Goal: Browse casually

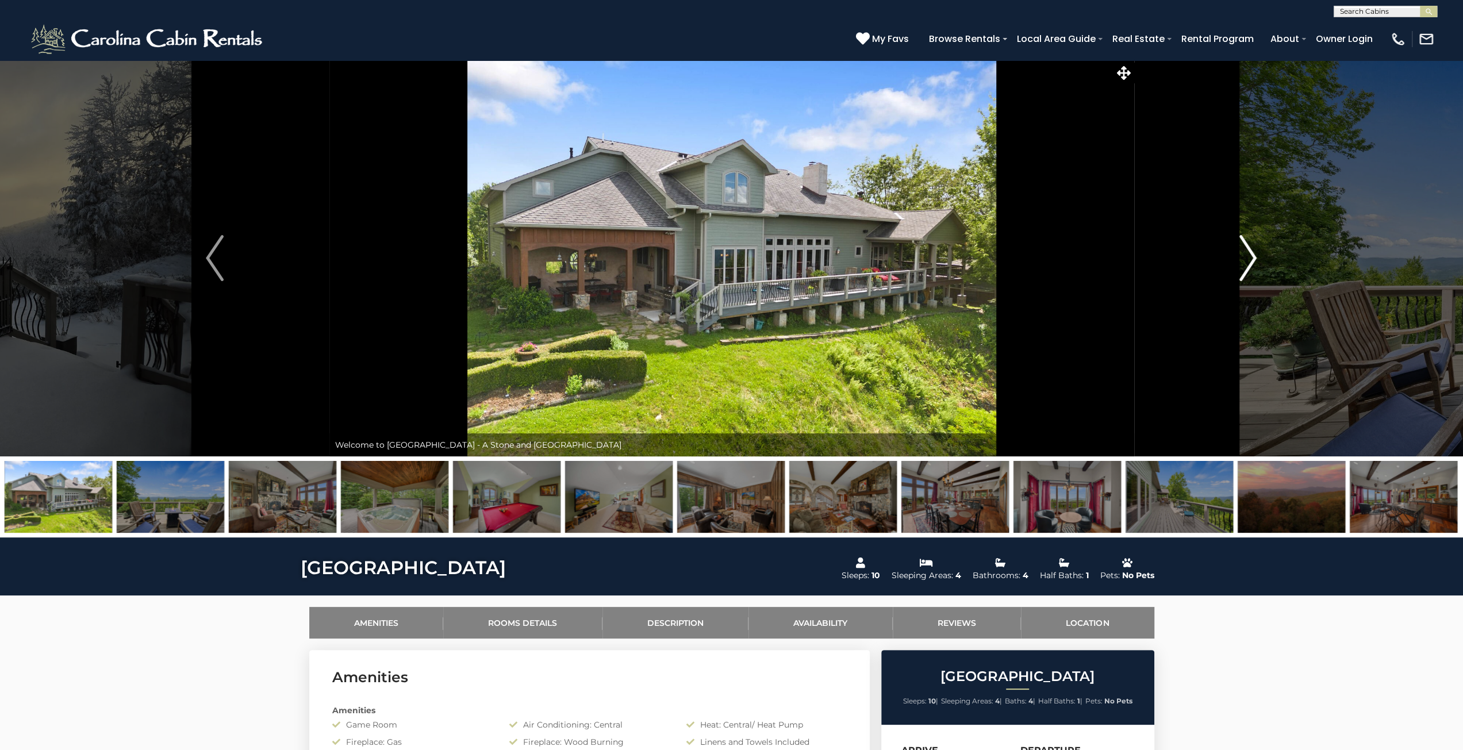
click at [1253, 263] on img "Next" at bounding box center [1247, 258] width 17 height 46
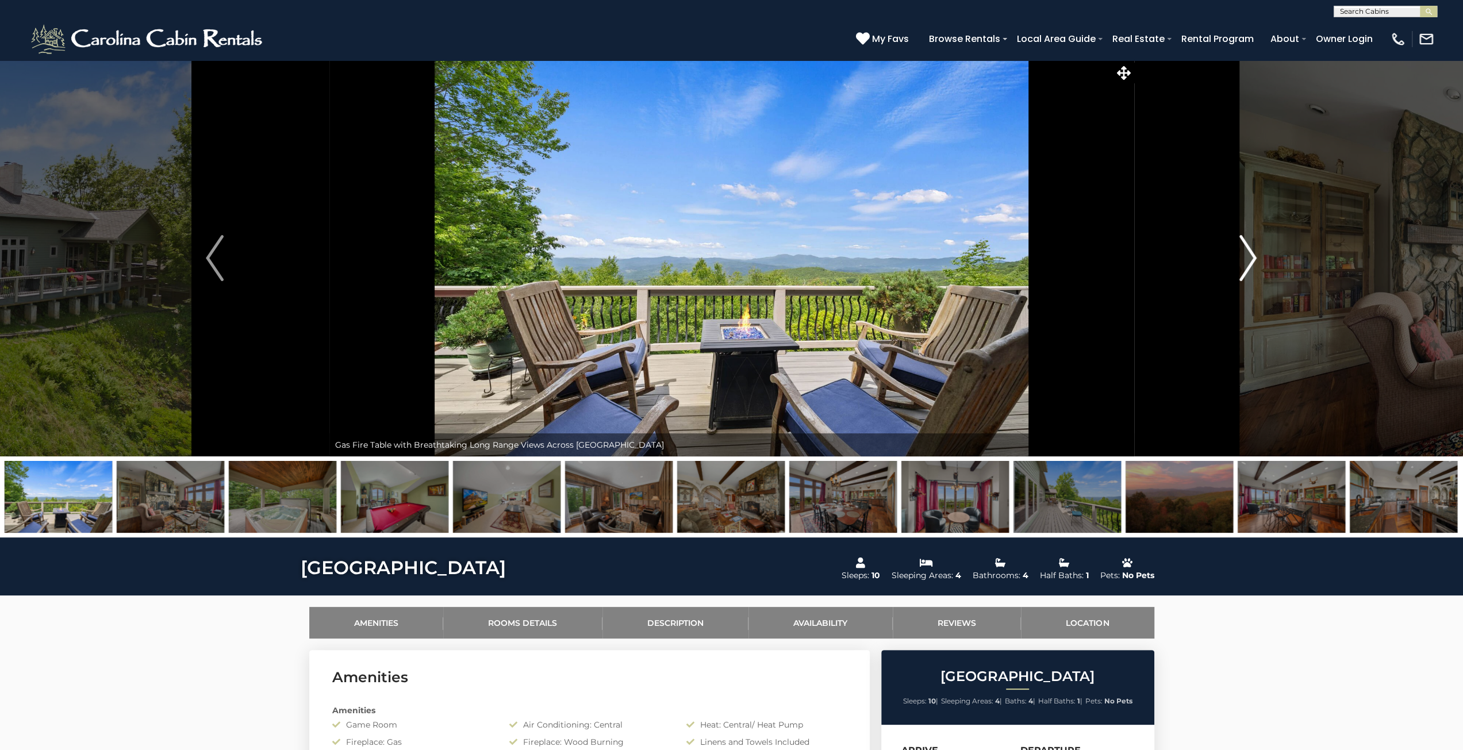
click at [1253, 263] on img "Next" at bounding box center [1247, 258] width 17 height 46
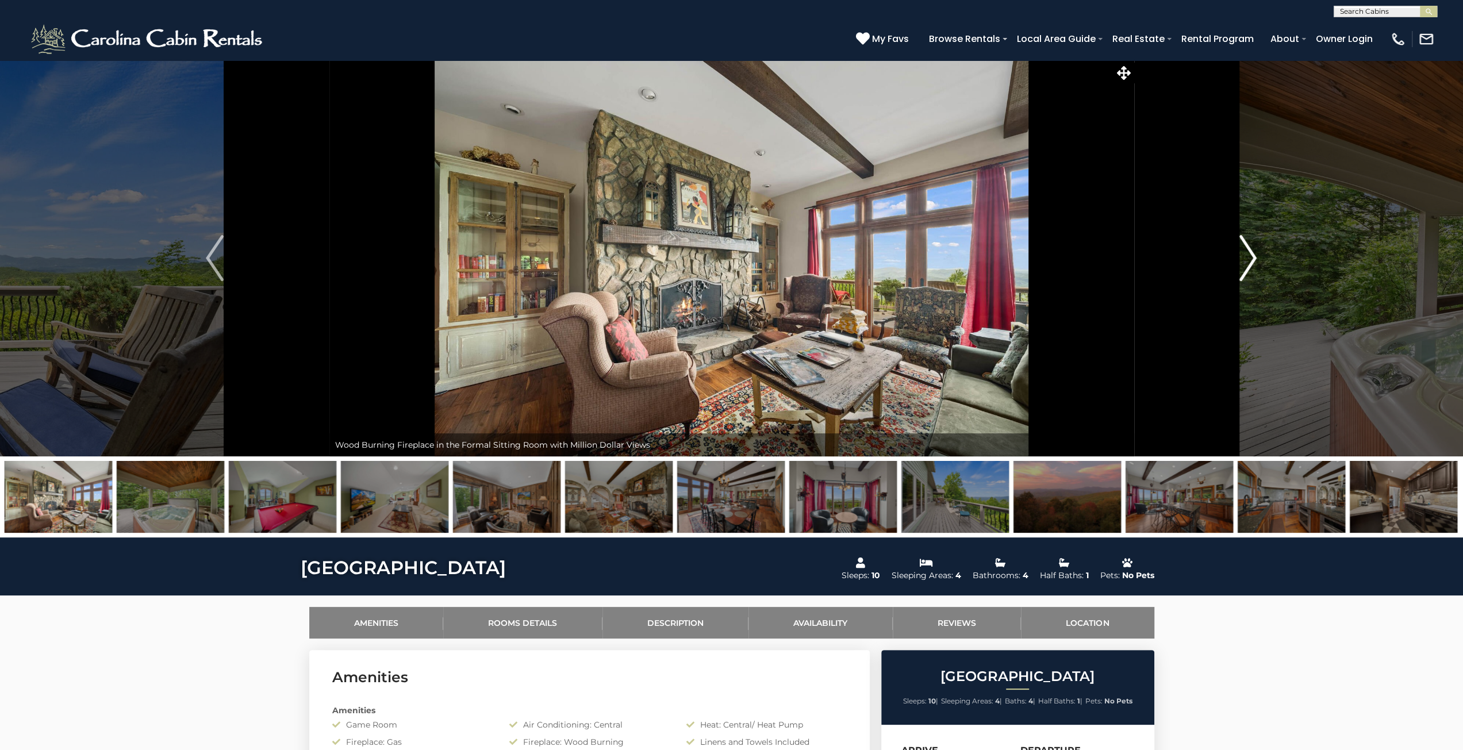
click at [1253, 263] on img "Next" at bounding box center [1247, 258] width 17 height 46
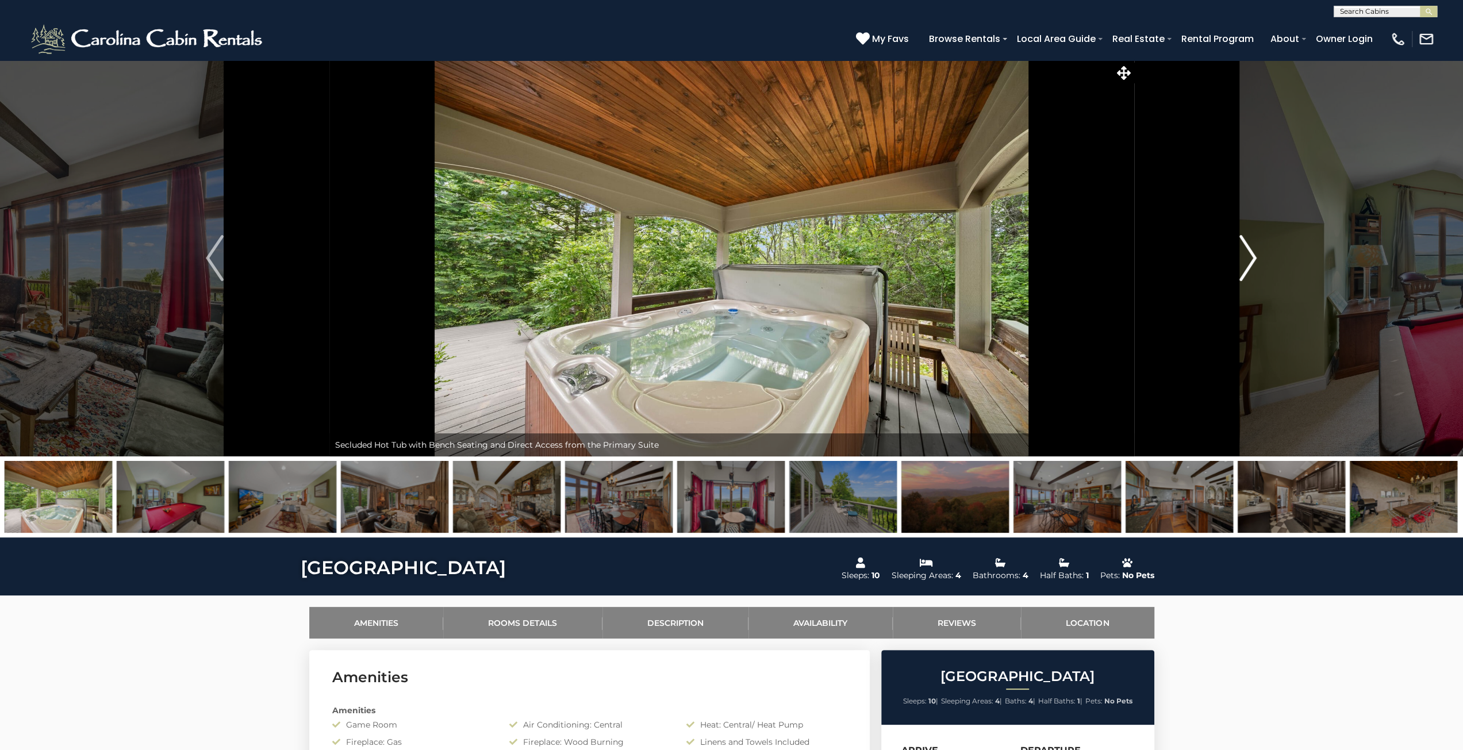
click at [1253, 263] on img "Next" at bounding box center [1247, 258] width 17 height 46
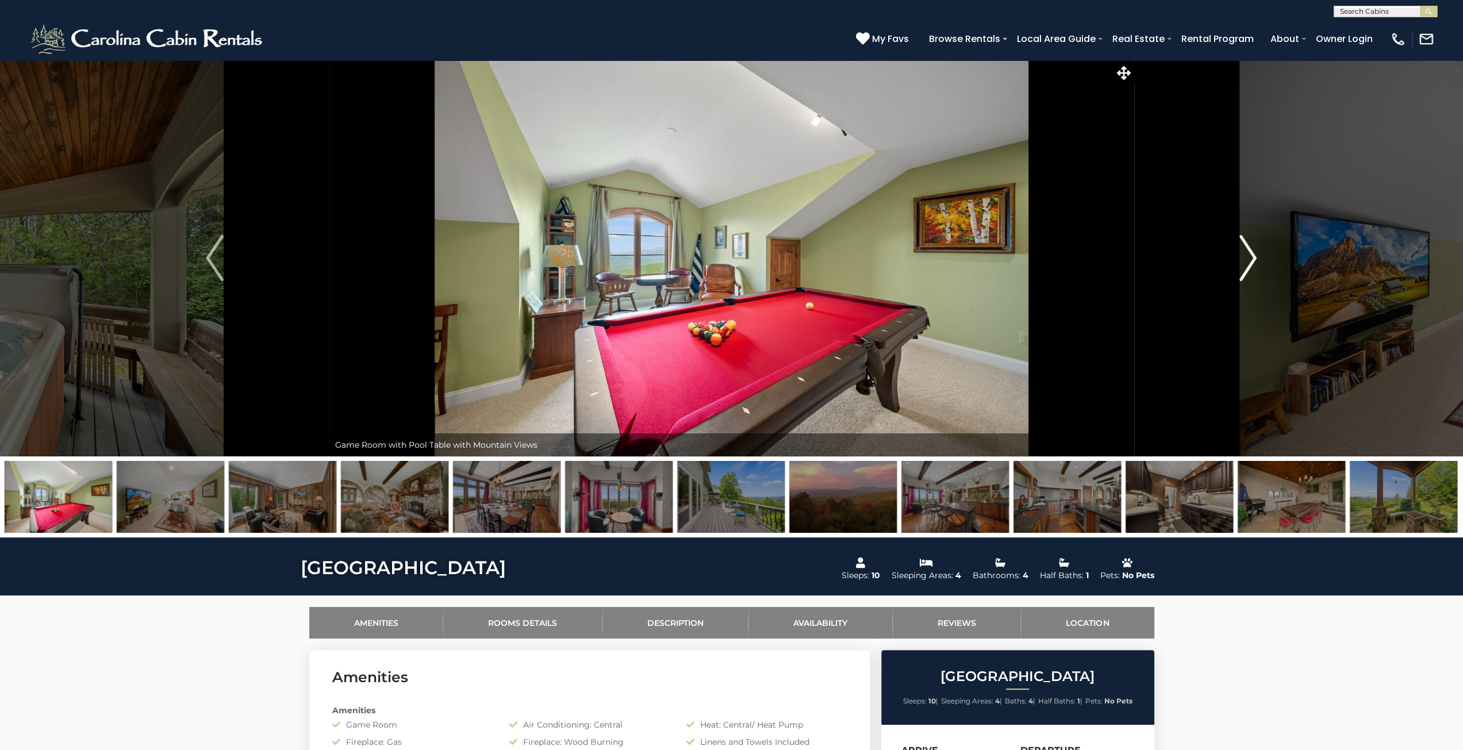
click at [1253, 263] on img "Next" at bounding box center [1247, 258] width 17 height 46
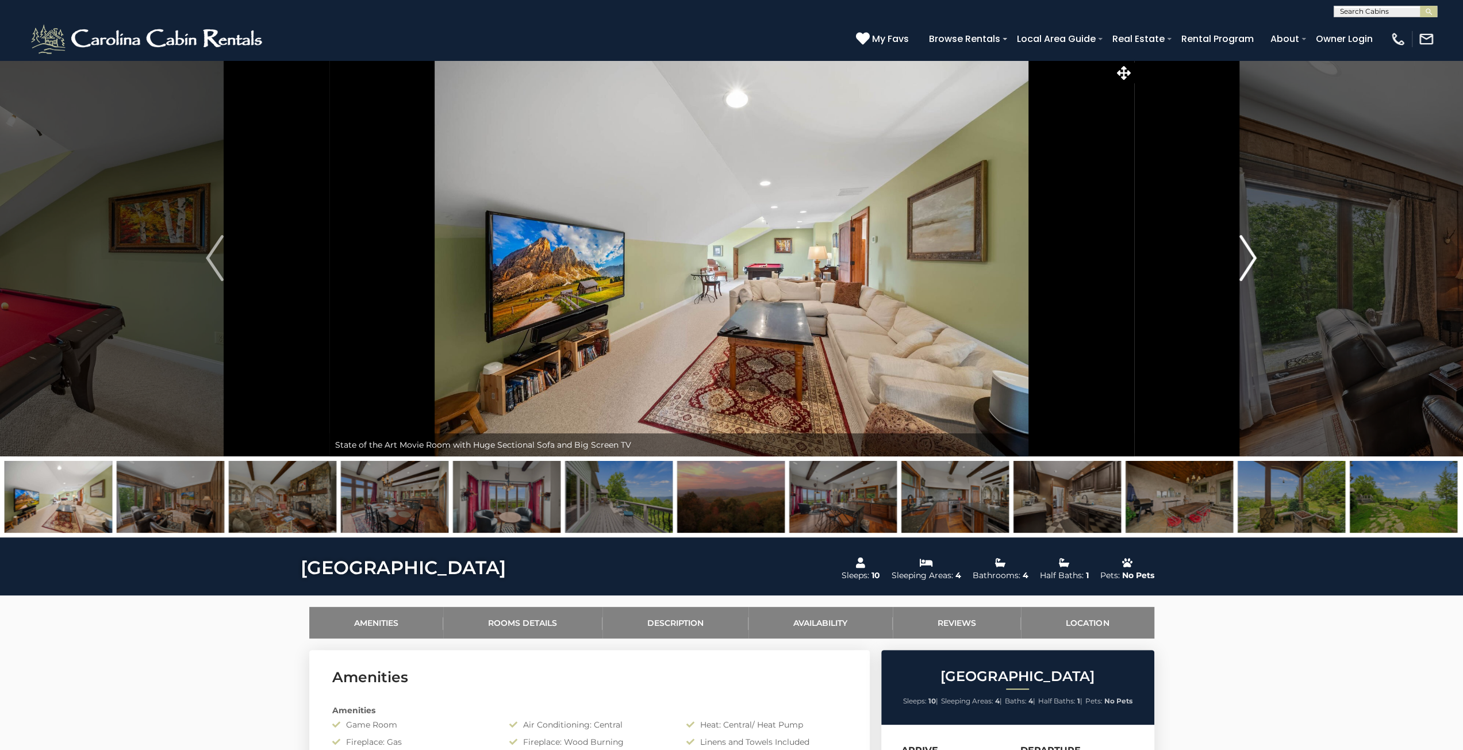
click at [1253, 263] on img "Next" at bounding box center [1247, 258] width 17 height 46
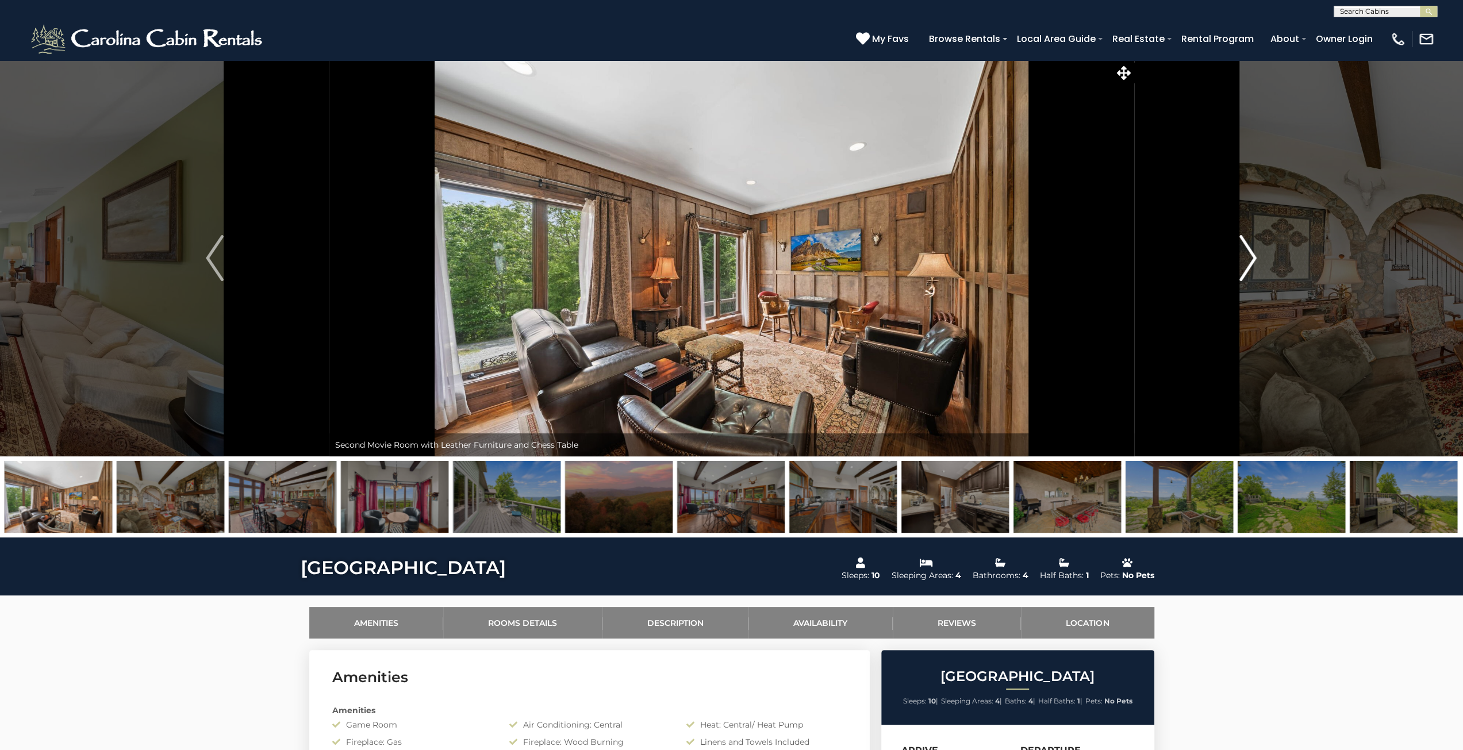
click at [1253, 263] on img "Next" at bounding box center [1247, 258] width 17 height 46
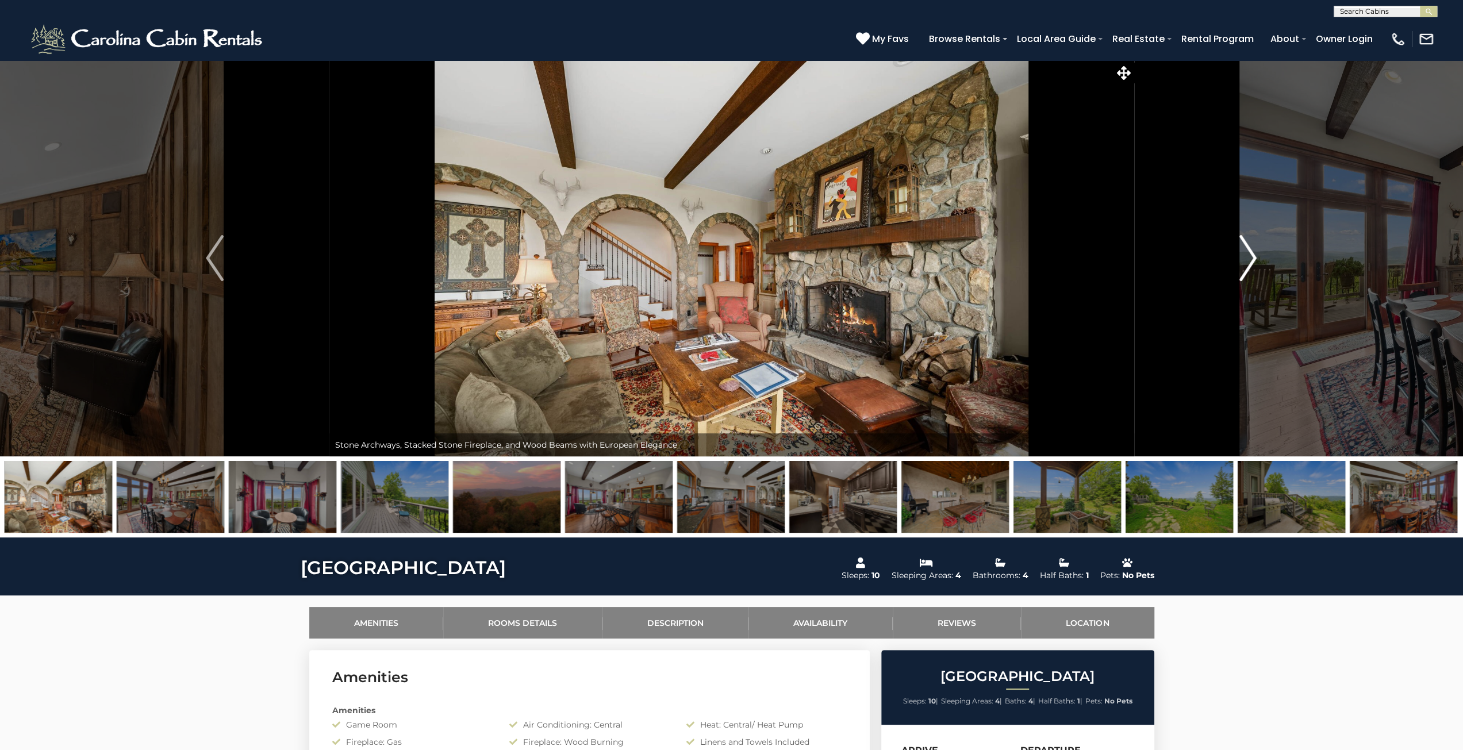
click at [1253, 263] on img "Next" at bounding box center [1247, 258] width 17 height 46
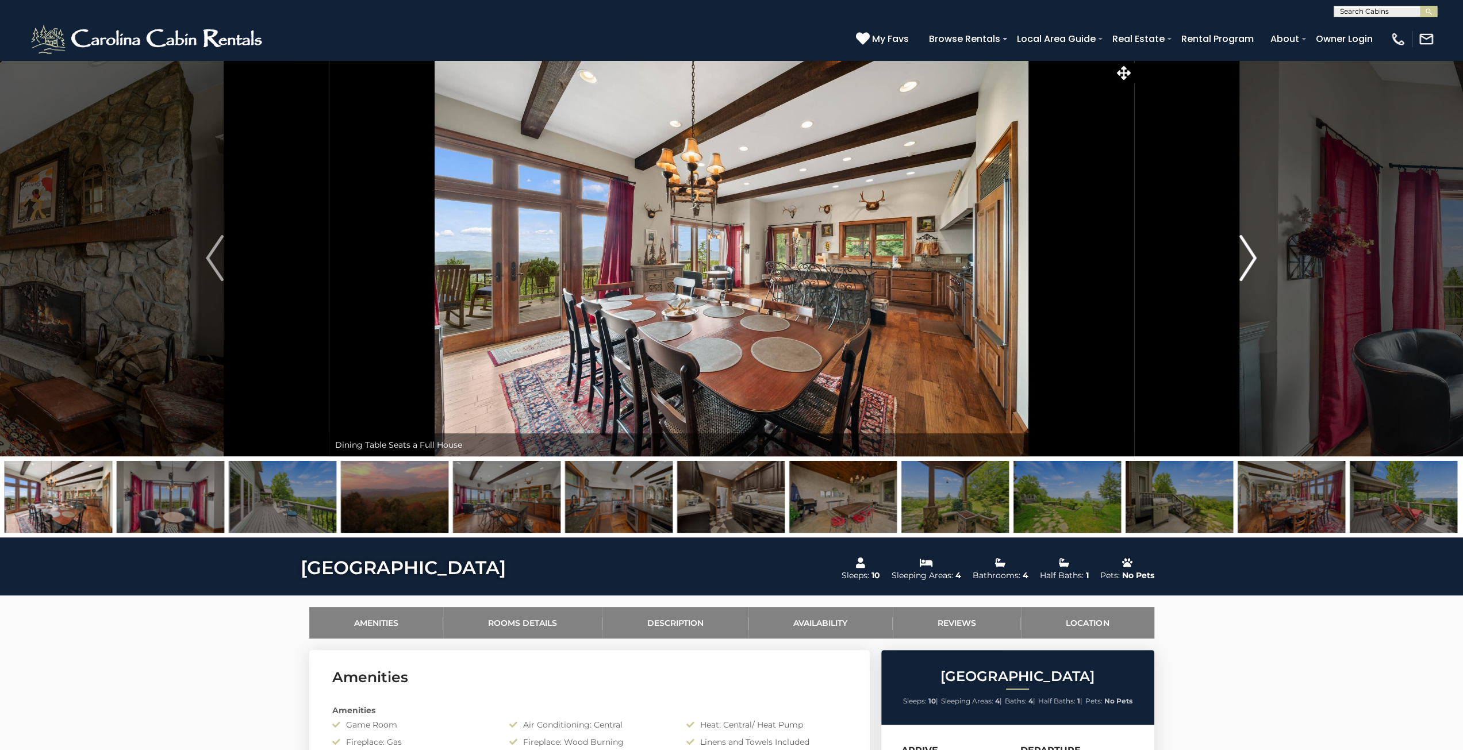
click at [1241, 269] on img "Next" at bounding box center [1247, 258] width 17 height 46
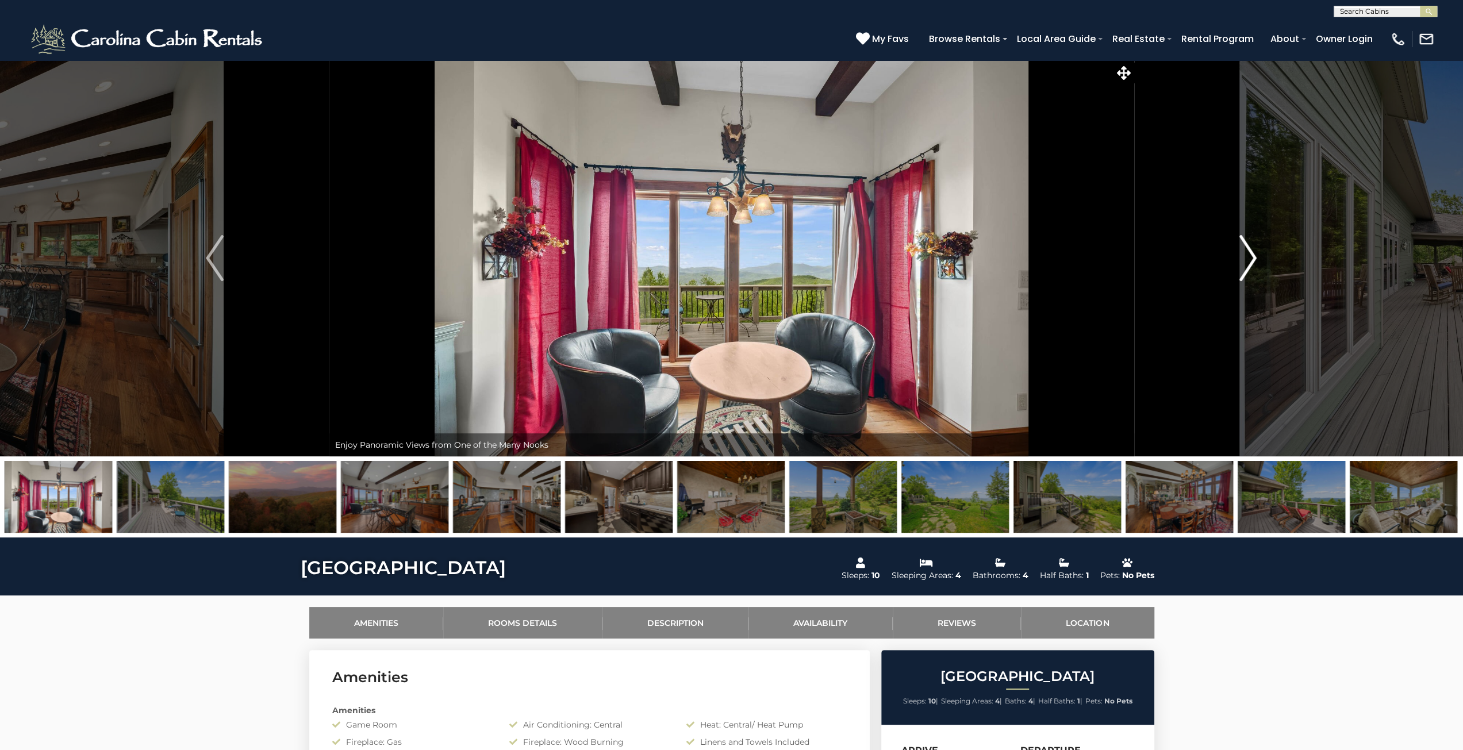
click at [1241, 269] on img "Next" at bounding box center [1247, 258] width 17 height 46
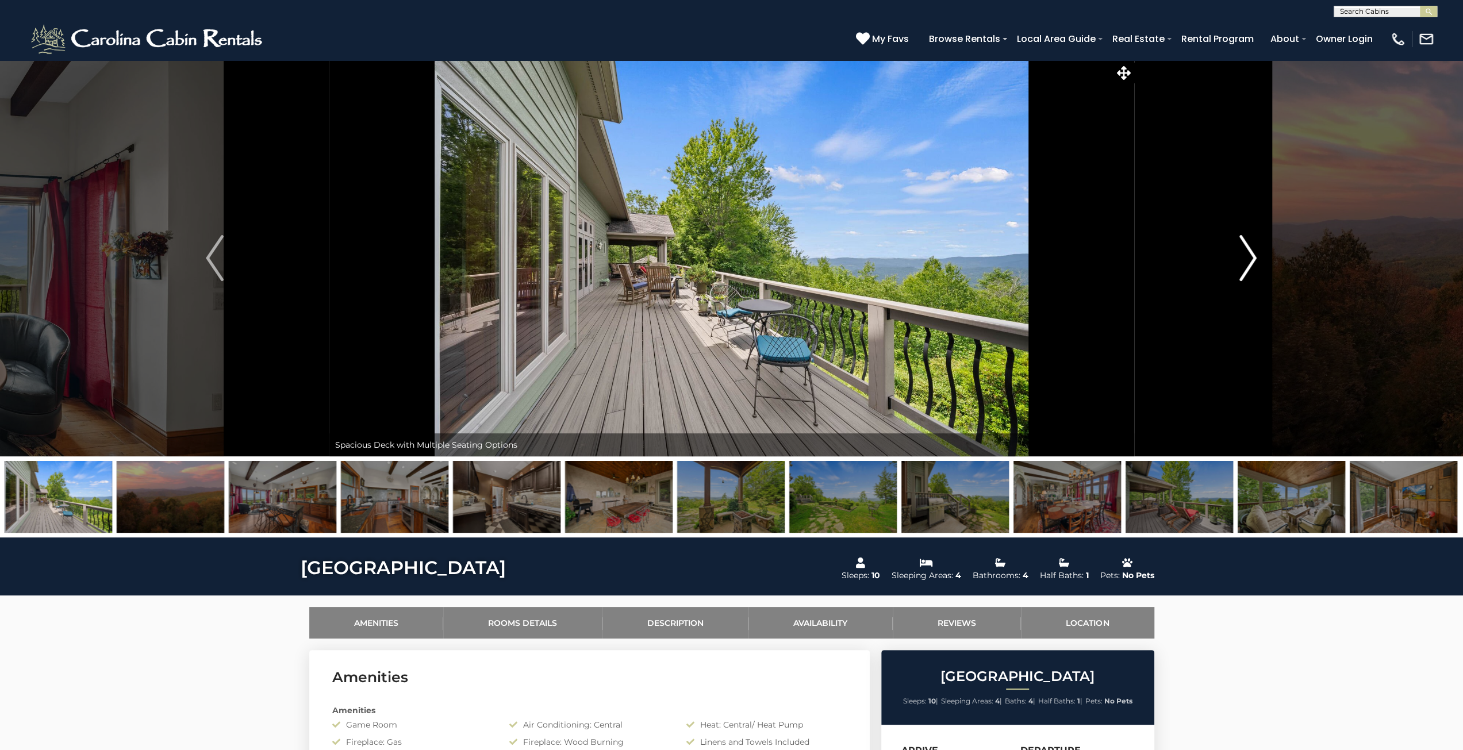
click at [1241, 269] on img "Next" at bounding box center [1247, 258] width 17 height 46
